Goal: Information Seeking & Learning: Learn about a topic

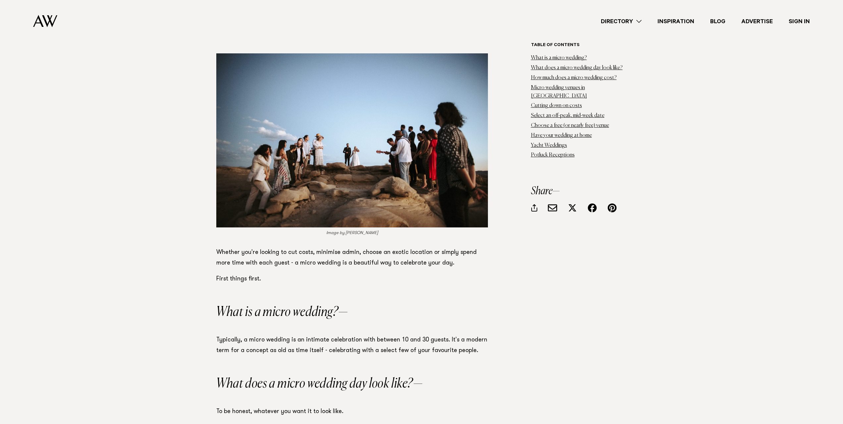
scroll to position [497, 0]
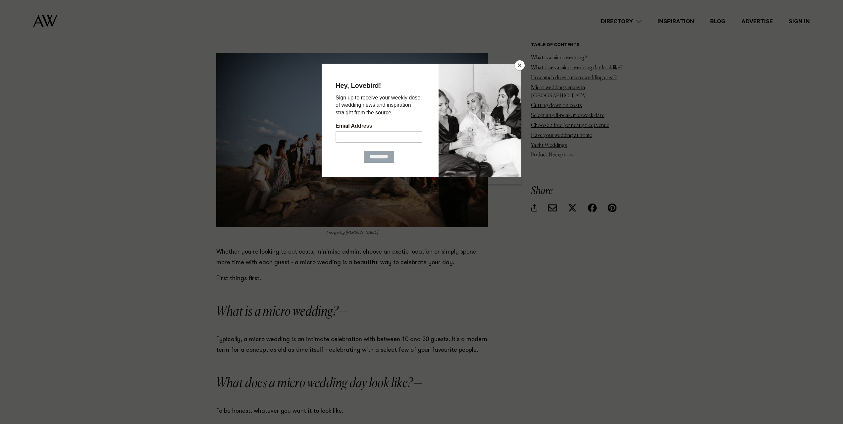
click at [516, 60] on div at bounding box center [421, 212] width 843 height 424
click at [517, 63] on button "Close" at bounding box center [520, 65] width 10 height 10
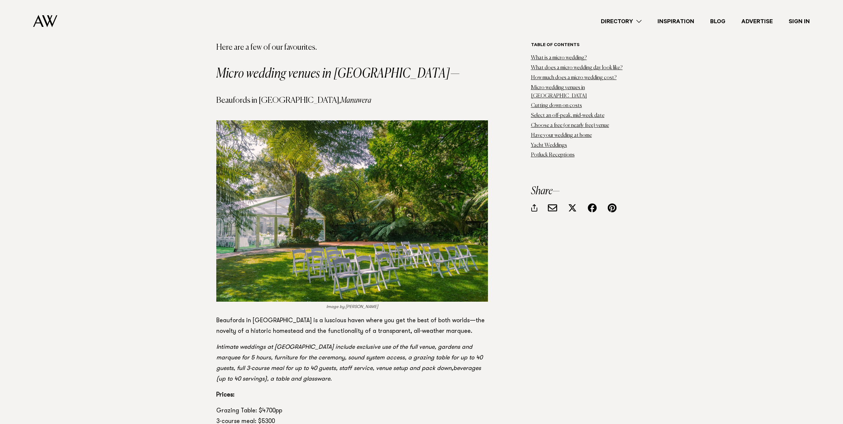
scroll to position [2318, 0]
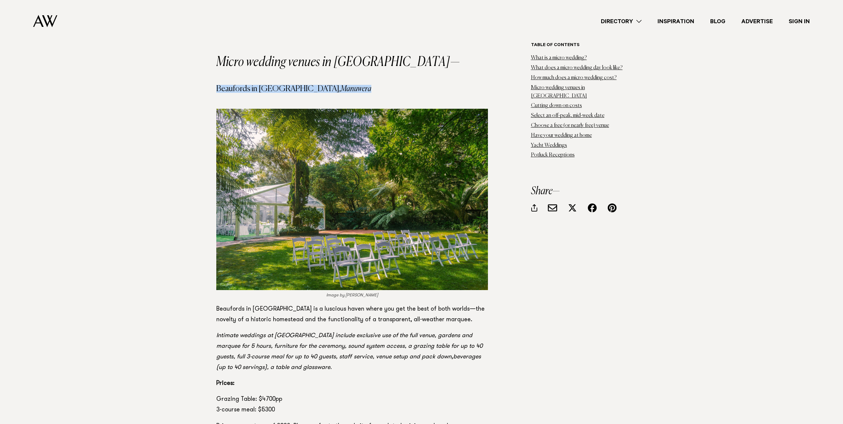
drag, startPoint x: 216, startPoint y: 43, endPoint x: 346, endPoint y: 43, distance: 129.5
click at [346, 85] on h4 "Beaufords in Totara Park, Manuwera" at bounding box center [352, 89] width 272 height 8
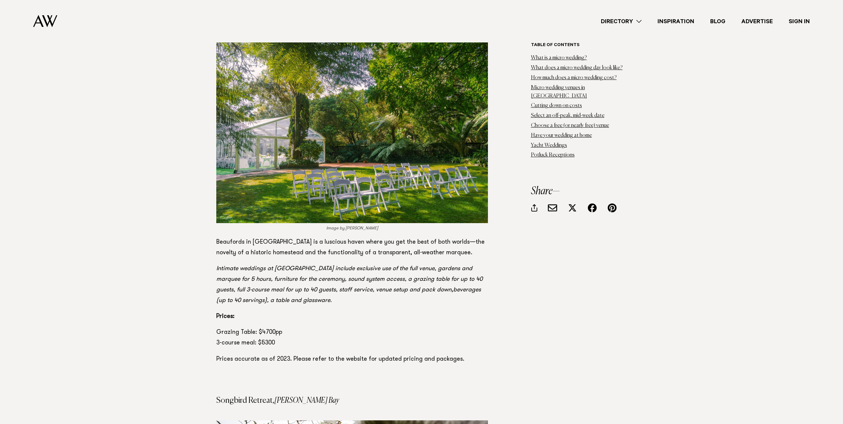
scroll to position [2550, 0]
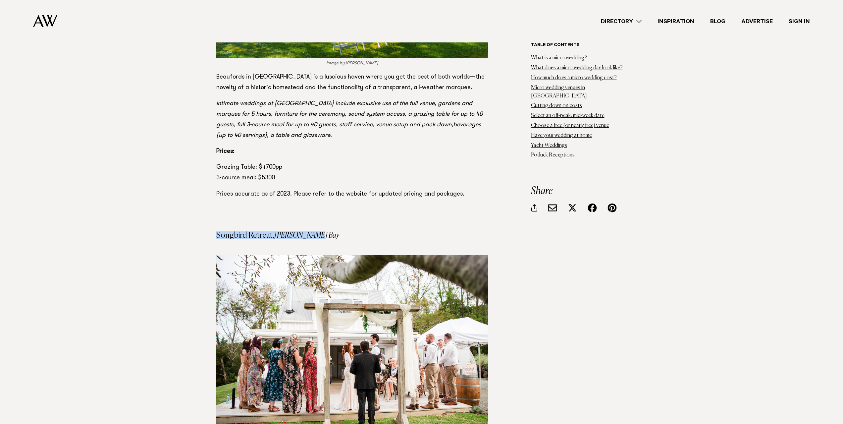
drag, startPoint x: 216, startPoint y: 191, endPoint x: 317, endPoint y: 196, distance: 101.1
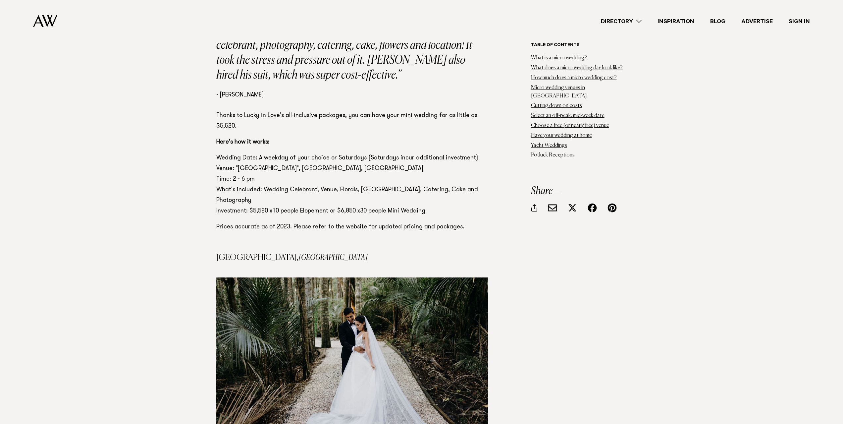
scroll to position [4106, 0]
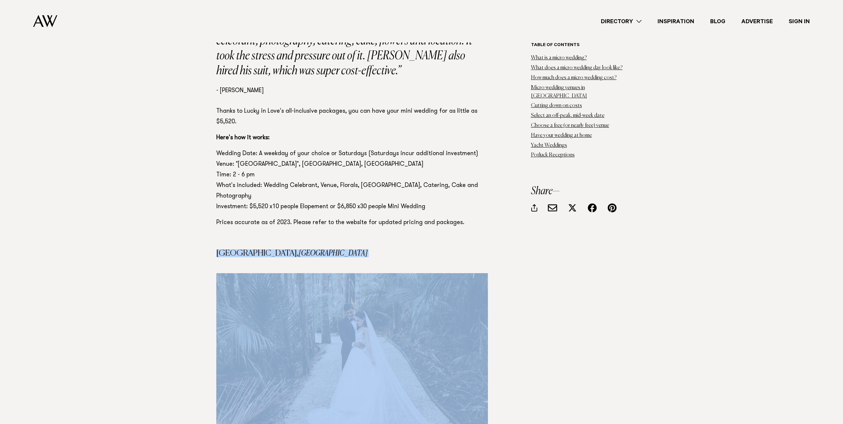
drag, startPoint x: 216, startPoint y: 201, endPoint x: 347, endPoint y: 204, distance: 131.2
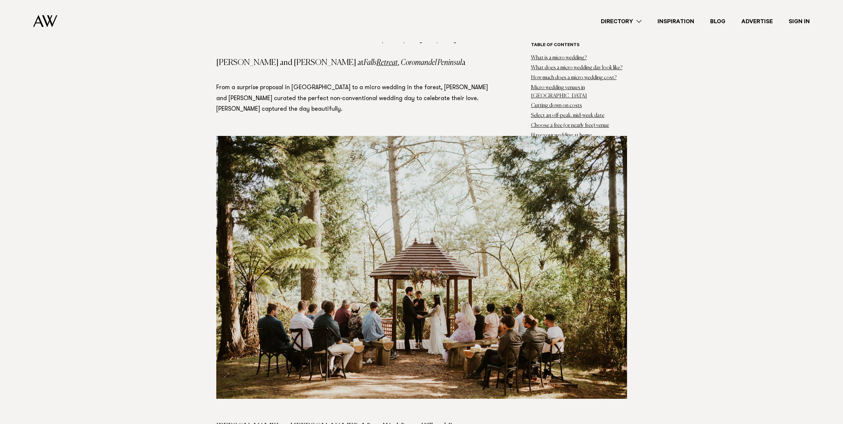
scroll to position [7682, 0]
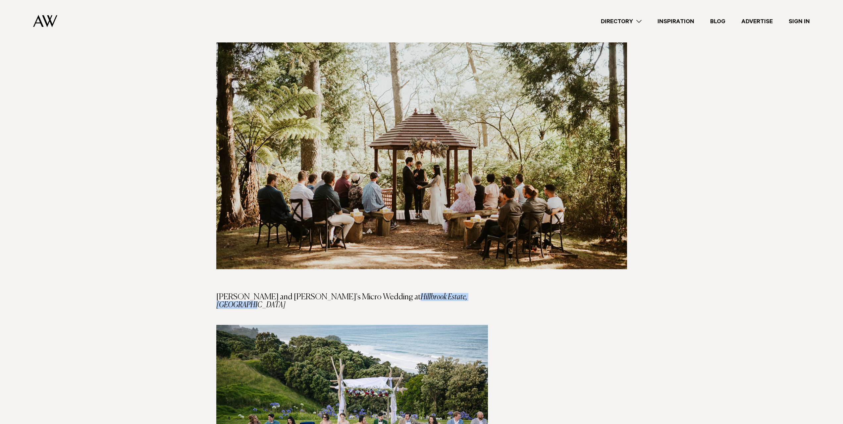
drag, startPoint x: 324, startPoint y: 193, endPoint x: 451, endPoint y: 193, distance: 127.5
click at [451, 293] on h4 "Josh and Jean's Micro Wedding at Hillbrook Estate, Coromandel" at bounding box center [352, 301] width 272 height 16
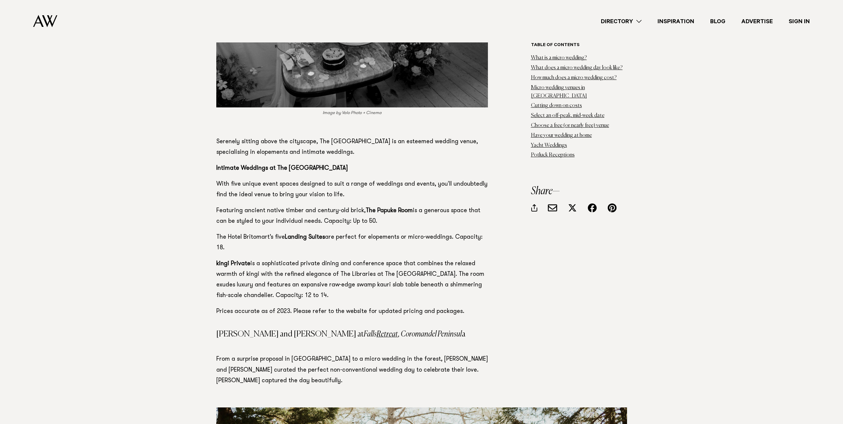
scroll to position [7252, 0]
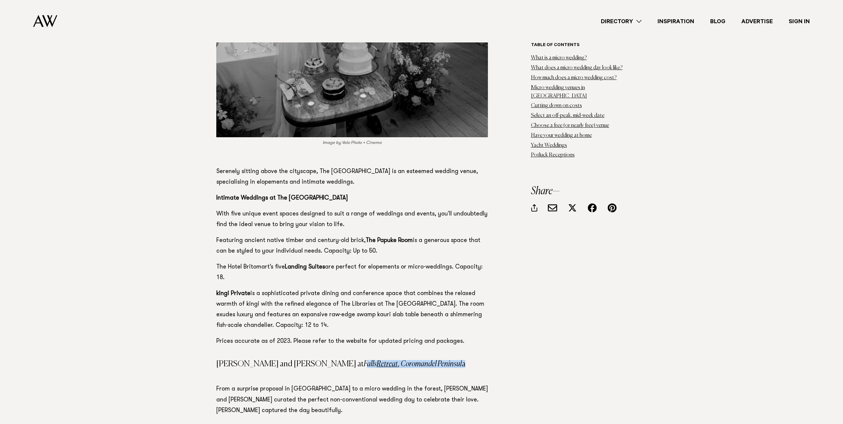
drag, startPoint x: 280, startPoint y: 258, endPoint x: 392, endPoint y: 260, distance: 111.6
click at [392, 352] on h4 "Jordan and Harry at Falls Retreat , Coromandel Peninsul a" at bounding box center [352, 360] width 272 height 16
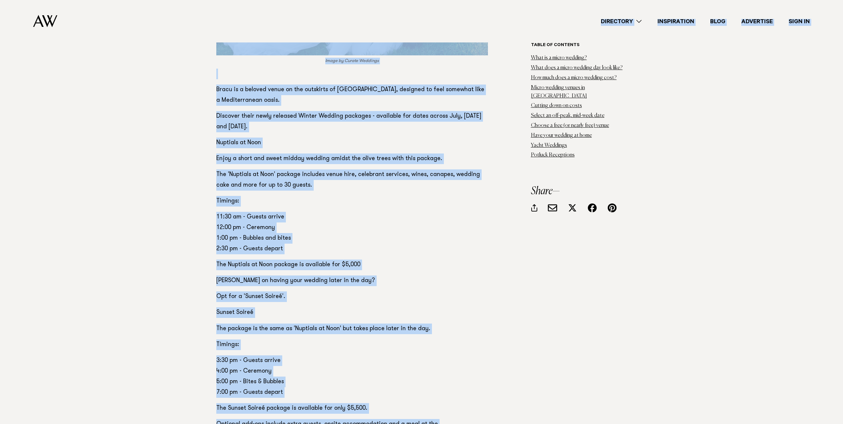
drag, startPoint x: 364, startPoint y: 256, endPoint x: 512, endPoint y: 47, distance: 256.1
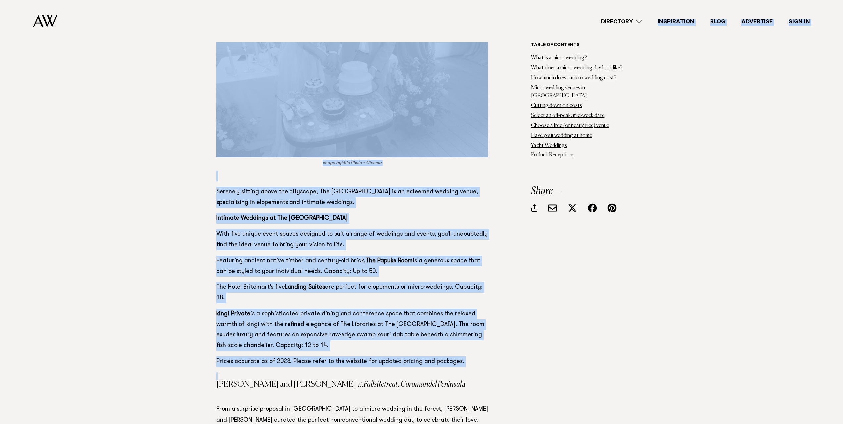
scroll to position [7220, 0]
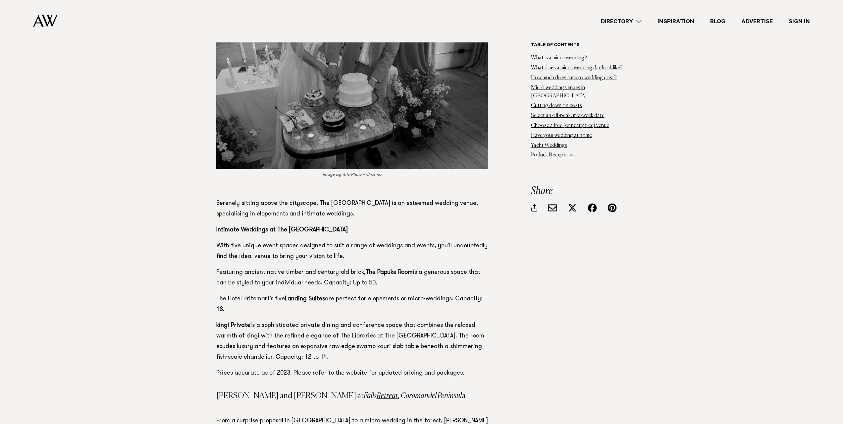
click at [364, 391] on em "Falls Retreat , Coromandel Peninsul" at bounding box center [413, 395] width 98 height 8
drag, startPoint x: 279, startPoint y: 289, endPoint x: 391, endPoint y: 292, distance: 112.0
click at [391, 383] on h4 "Jordan and Harry at Falls Retreat , Coromandel Peninsul a" at bounding box center [352, 391] width 272 height 16
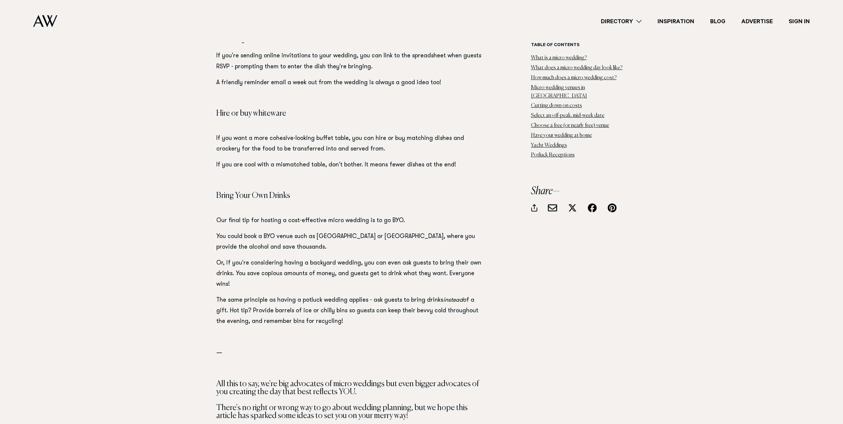
scroll to position [11293, 0]
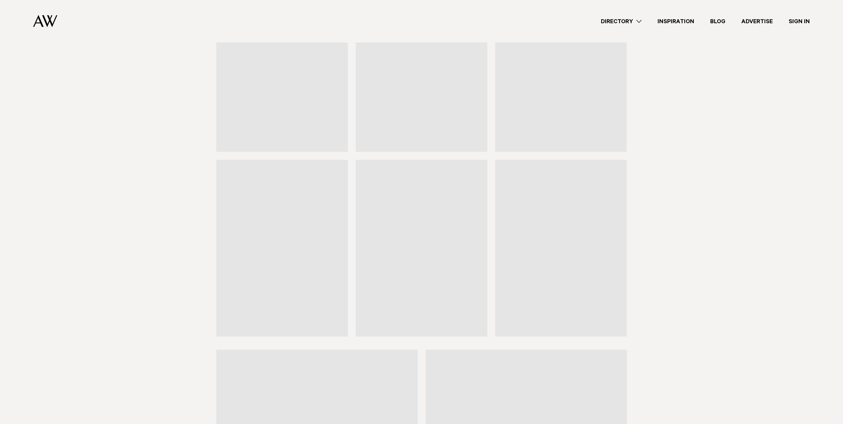
scroll to position [1589, 0]
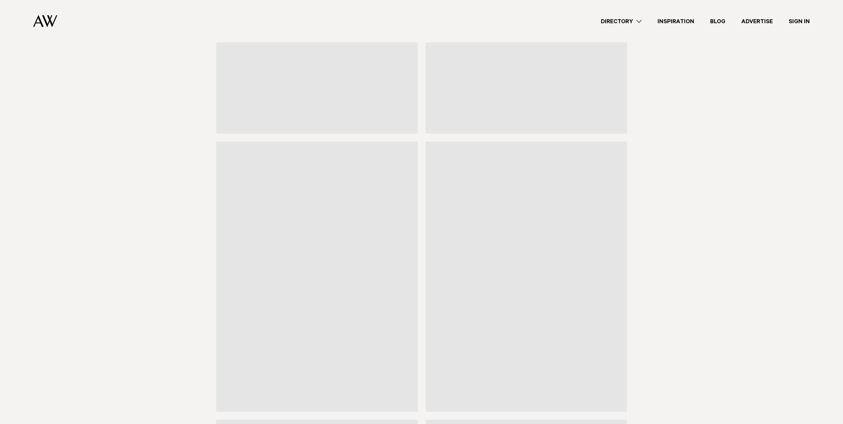
drag, startPoint x: 184, startPoint y: 141, endPoint x: 180, endPoint y: 225, distance: 83.8
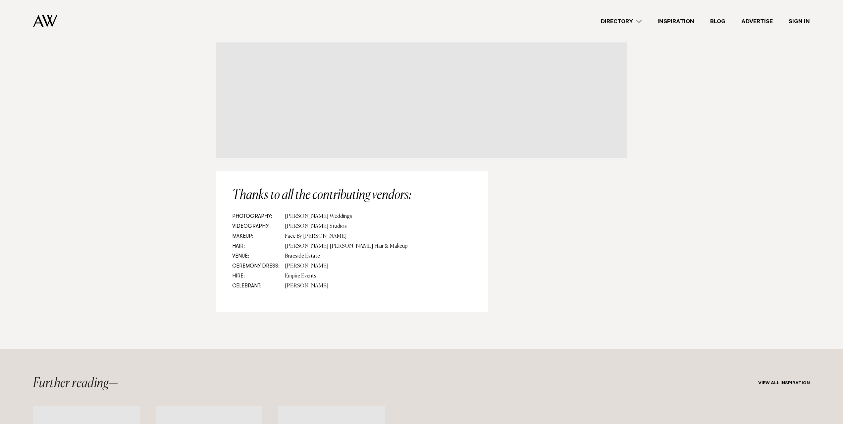
scroll to position [6519, 0]
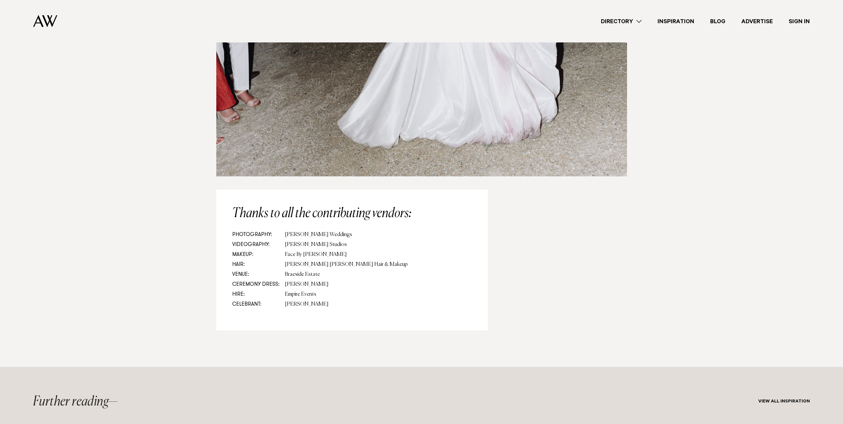
drag, startPoint x: 284, startPoint y: 249, endPoint x: 317, endPoint y: 250, distance: 33.1
click at [317, 269] on dd "Braeside Estate" at bounding box center [378, 274] width 187 height 10
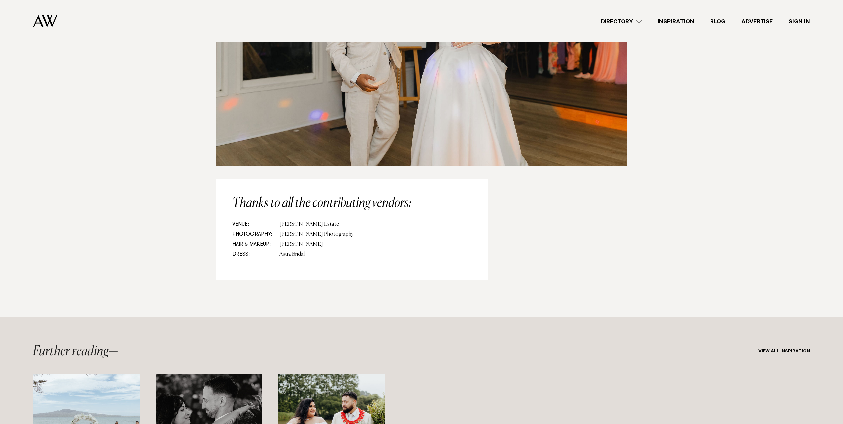
scroll to position [4007, 0]
click at [285, 221] on link "Abel Estate" at bounding box center [309, 223] width 60 height 5
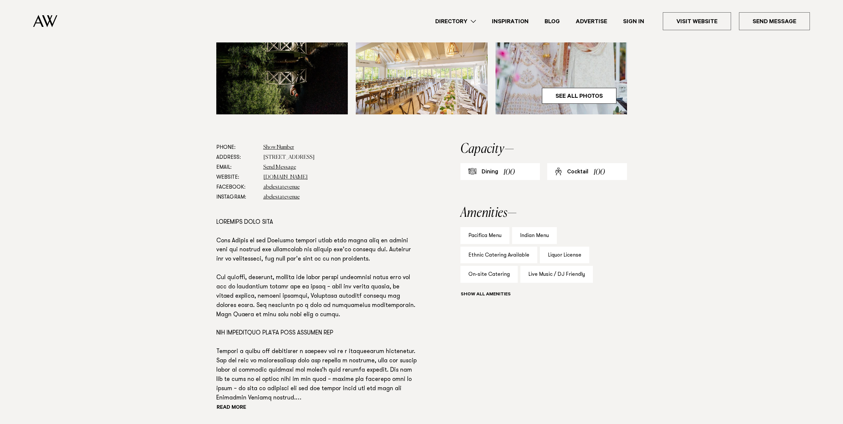
scroll to position [364, 0]
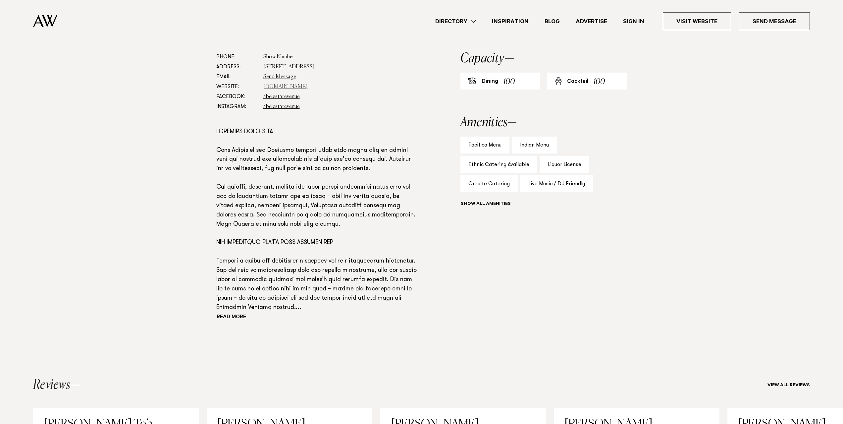
click at [276, 87] on link "abelestate.co.nz" at bounding box center [285, 86] width 44 height 5
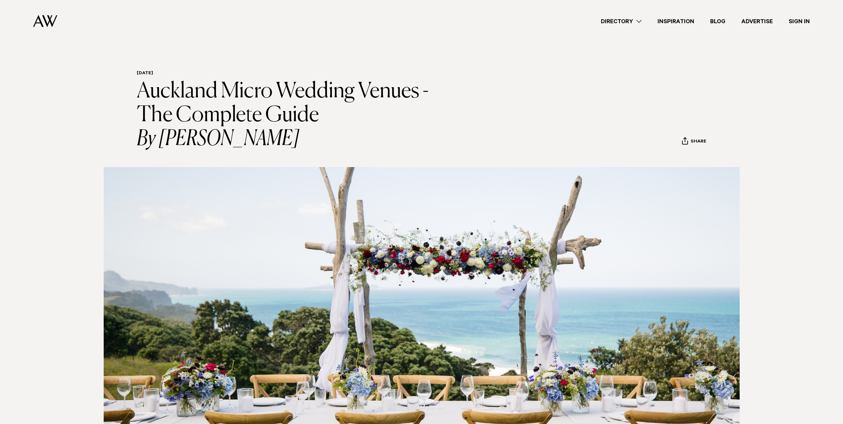
drag, startPoint x: 513, startPoint y: 290, endPoint x: 431, endPoint y: 4, distance: 297.3
